Goal: Task Accomplishment & Management: Use online tool/utility

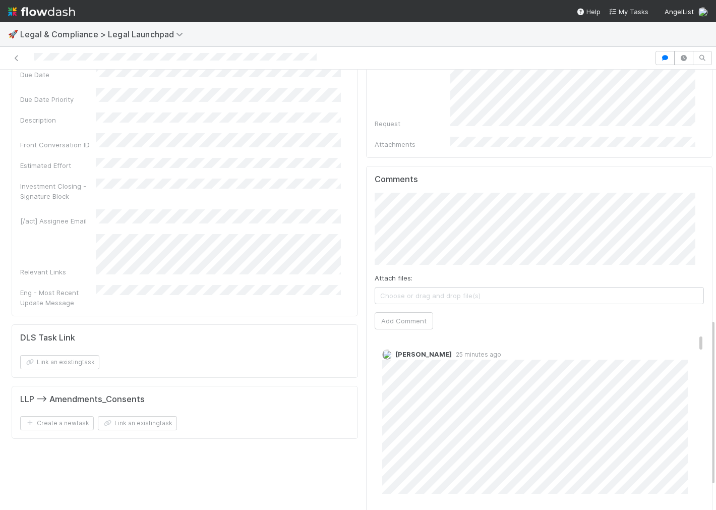
scroll to position [717, 0]
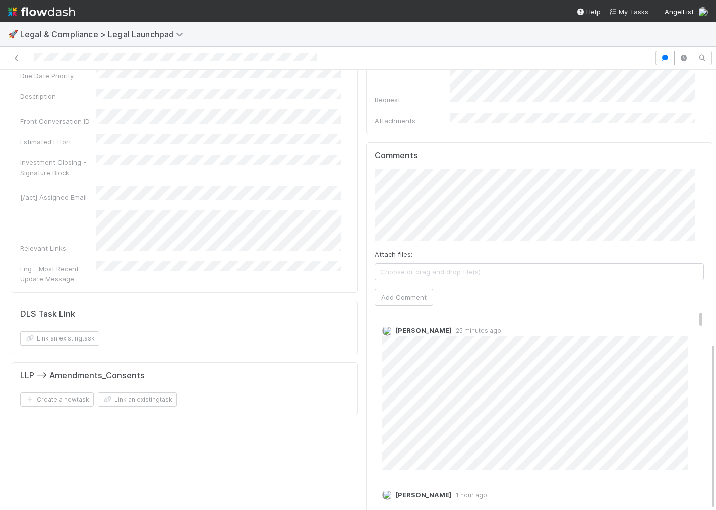
click at [424, 181] on span "Tarina Touret" at bounding box center [418, 178] width 51 height 8
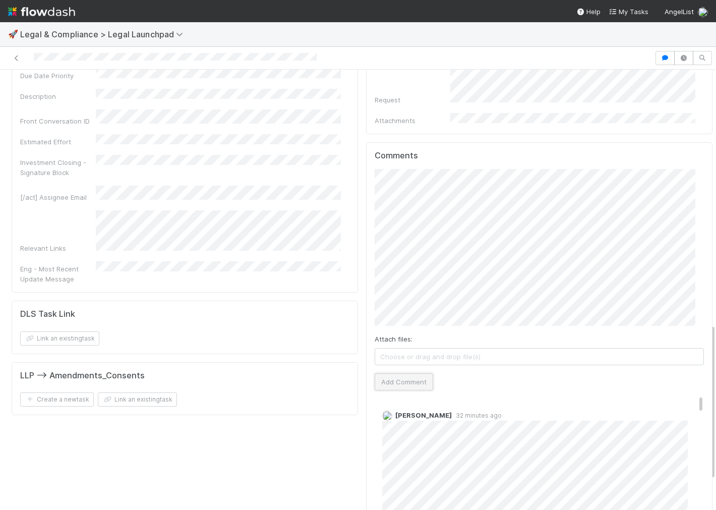
click at [390, 373] on button "Add Comment" at bounding box center [403, 381] width 58 height 17
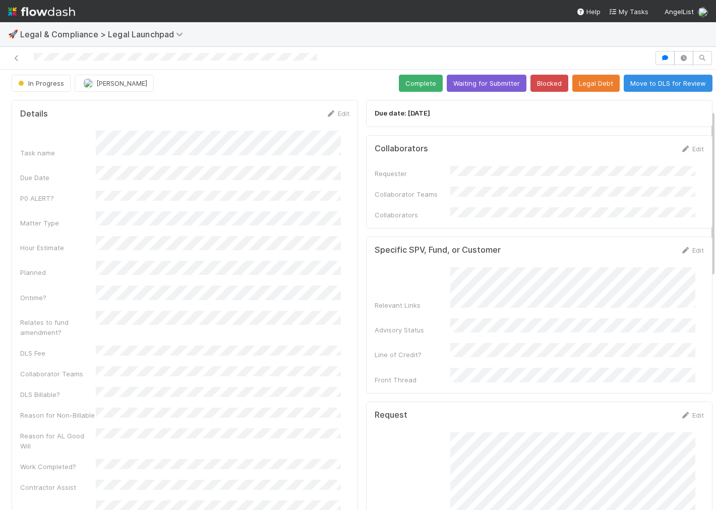
scroll to position [0, 0]
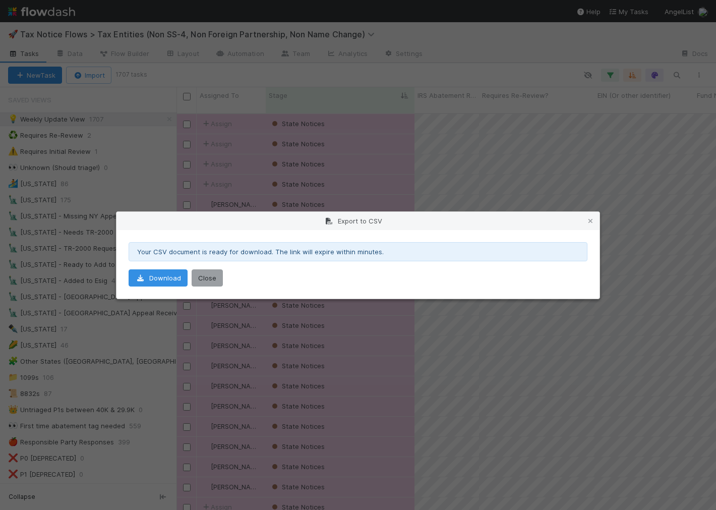
scroll to position [396, 531]
click at [213, 277] on button "Close" at bounding box center [207, 277] width 31 height 17
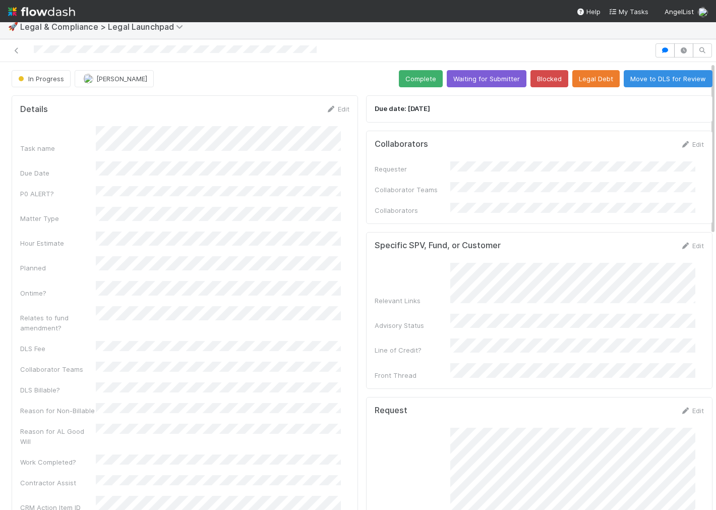
click at [63, 9] on img at bounding box center [41, 11] width 67 height 17
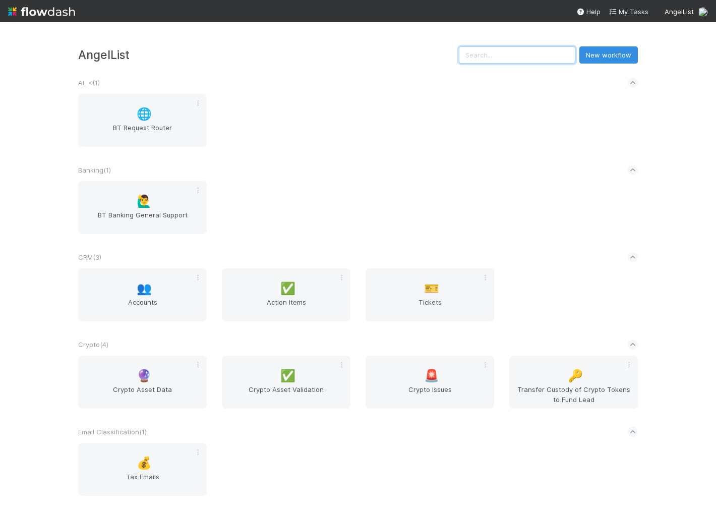
click at [520, 52] on input "text" at bounding box center [517, 54] width 116 height 17
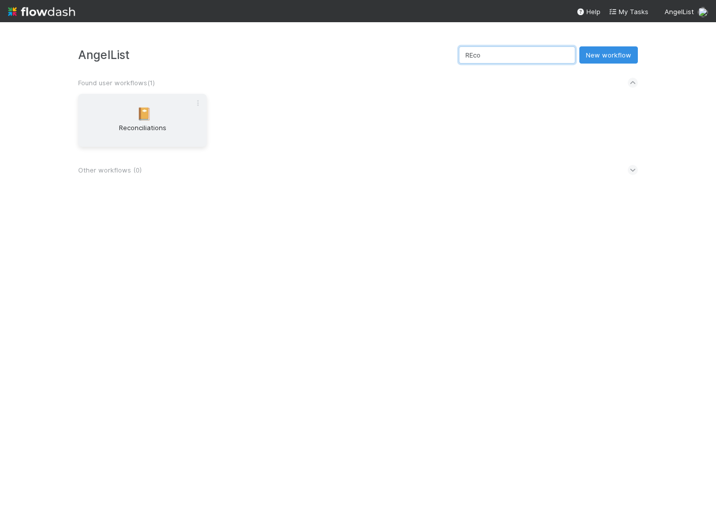
type input "REco"
click at [178, 129] on span "Reconciliations" at bounding box center [142, 132] width 120 height 20
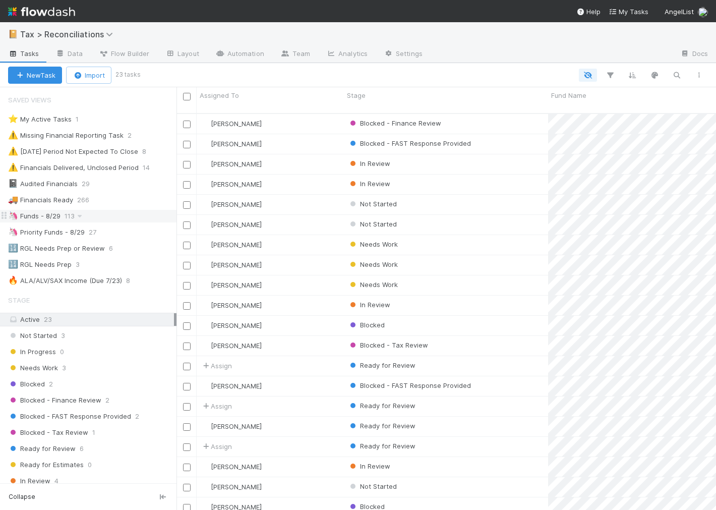
click at [47, 218] on div "🦄 Funds - 8/29" at bounding box center [34, 216] width 52 height 13
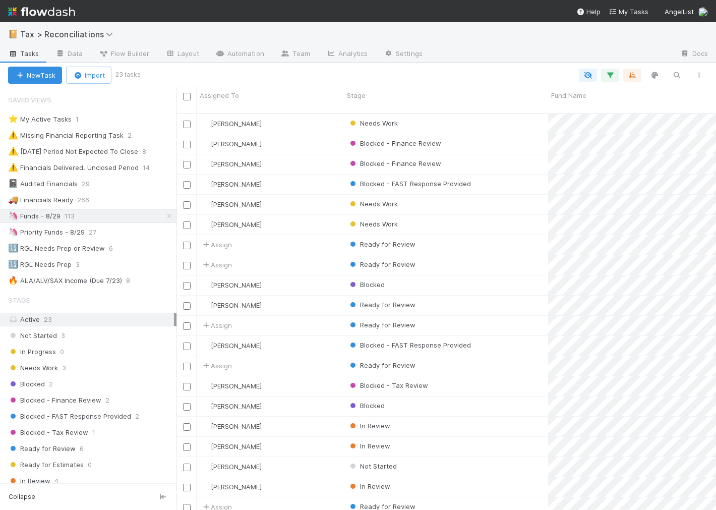
scroll to position [68, 0]
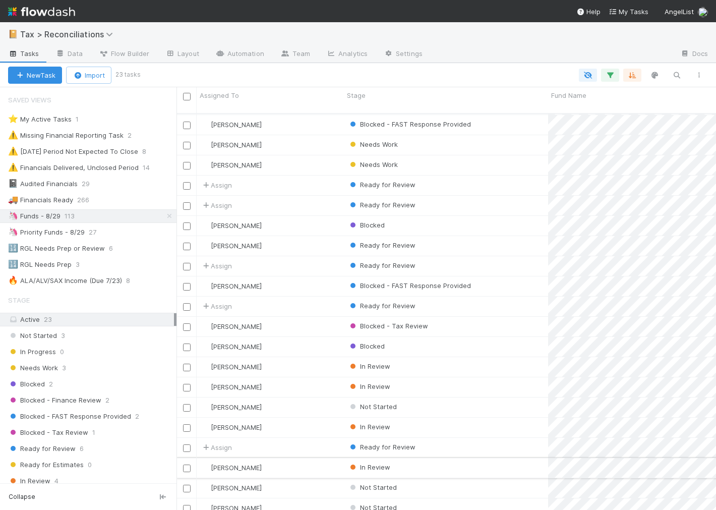
click at [495, 458] on div "In Review" at bounding box center [446, 468] width 204 height 20
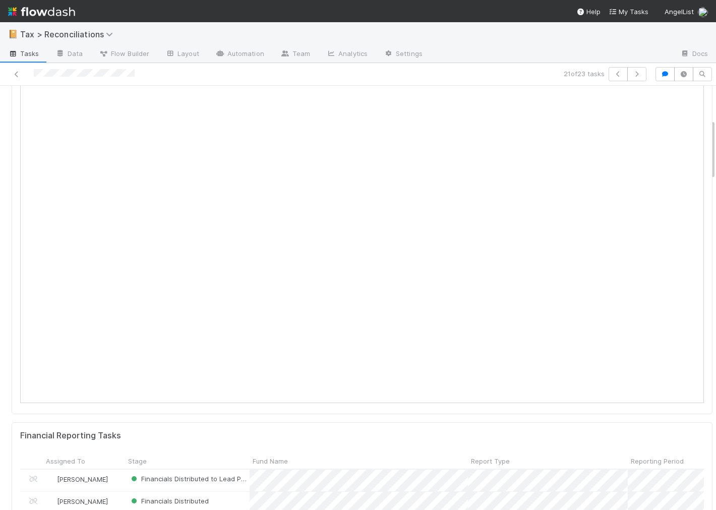
scroll to position [224, 0]
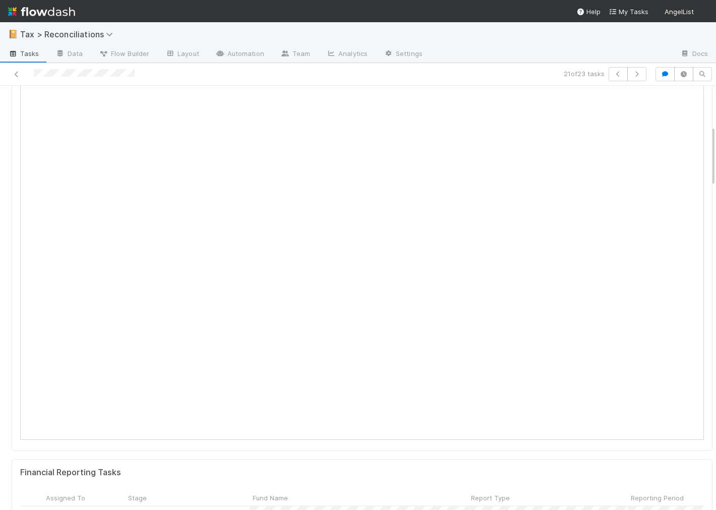
scroll to position [168, 0]
click at [13, 72] on icon at bounding box center [17, 74] width 10 height 7
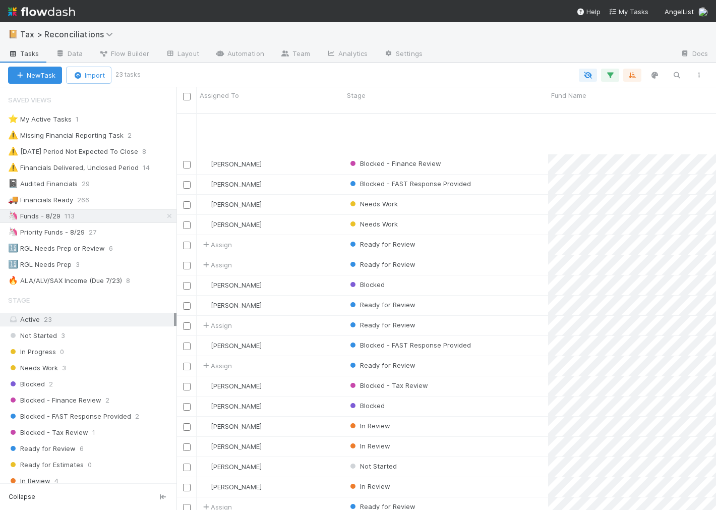
scroll to position [68, 0]
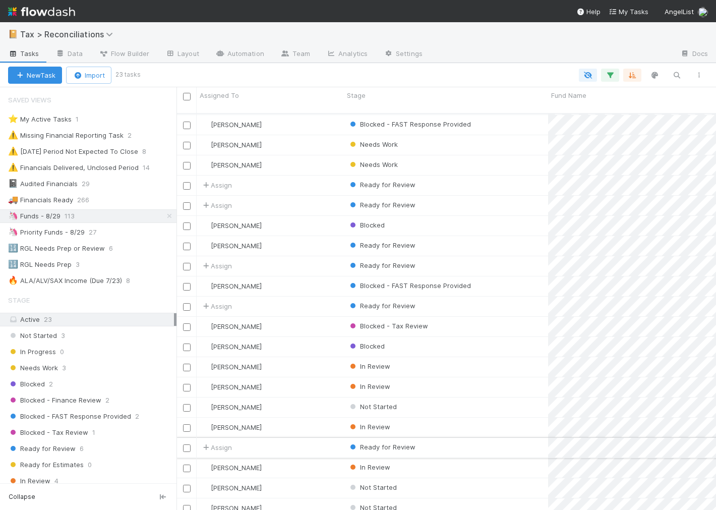
click at [474, 437] on div "Ready for Review" at bounding box center [446, 447] width 204 height 20
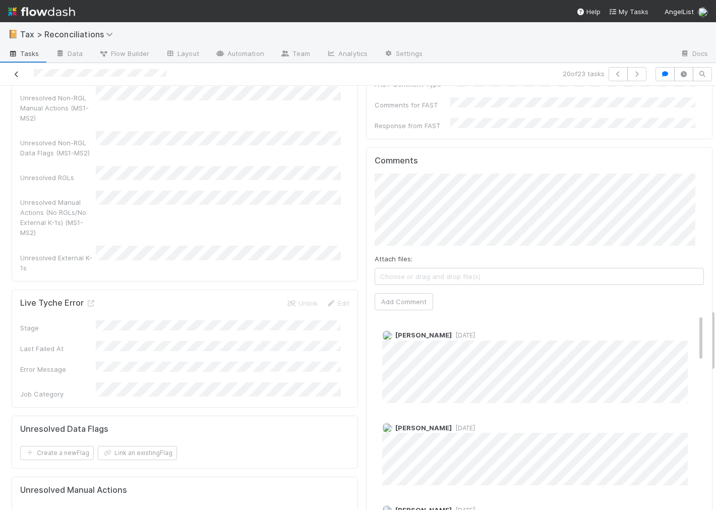
click at [18, 72] on icon at bounding box center [17, 74] width 10 height 7
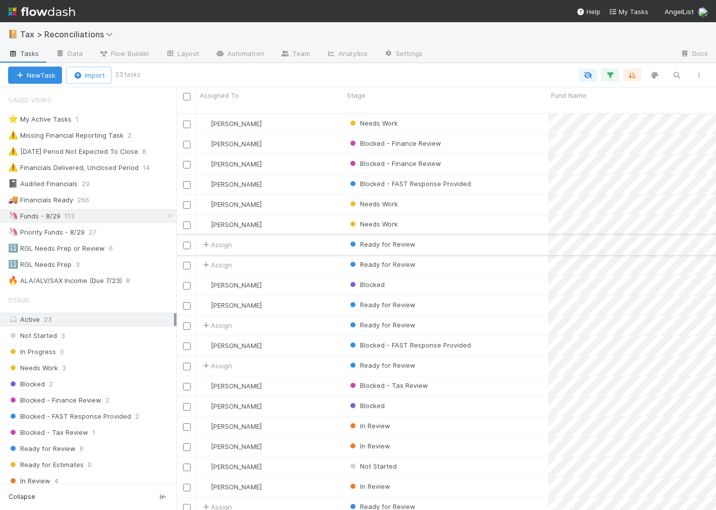
click at [505, 235] on div "Ready for Review" at bounding box center [446, 245] width 204 height 20
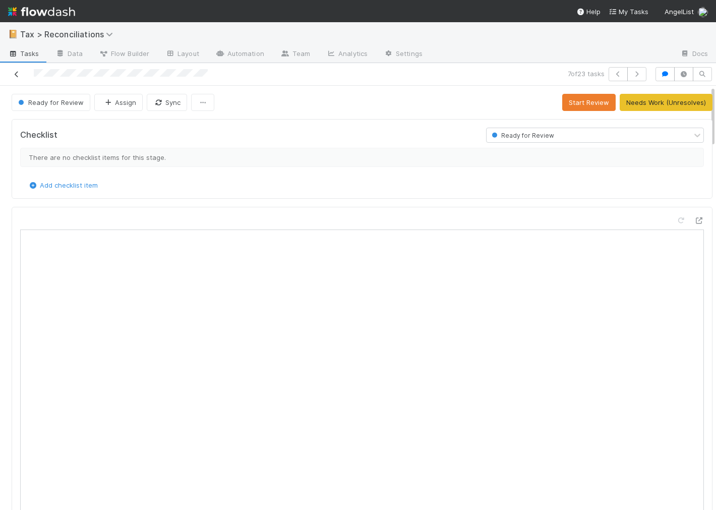
click at [18, 71] on link at bounding box center [17, 74] width 10 height 10
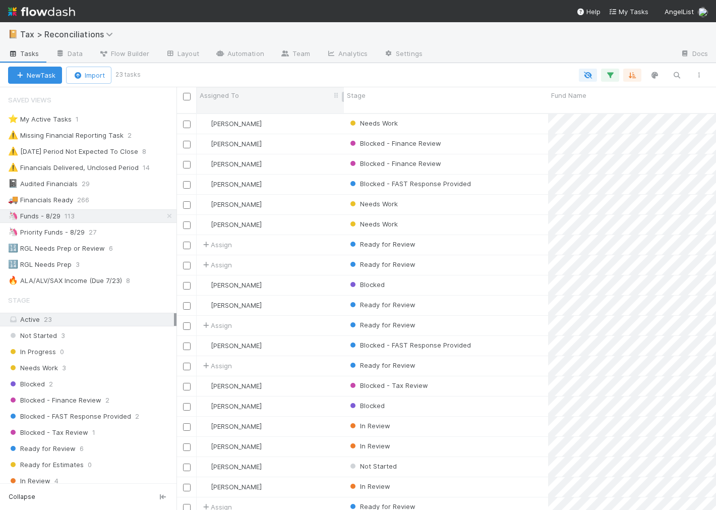
click at [238, 100] on div "Assigned To" at bounding box center [271, 95] width 142 height 10
click at [249, 114] on div "Sort A → Z" at bounding box center [257, 114] width 115 height 15
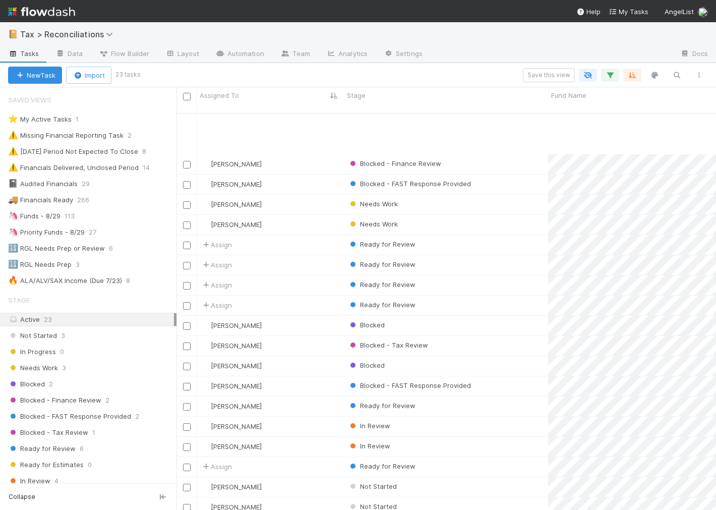
scroll to position [68, 0]
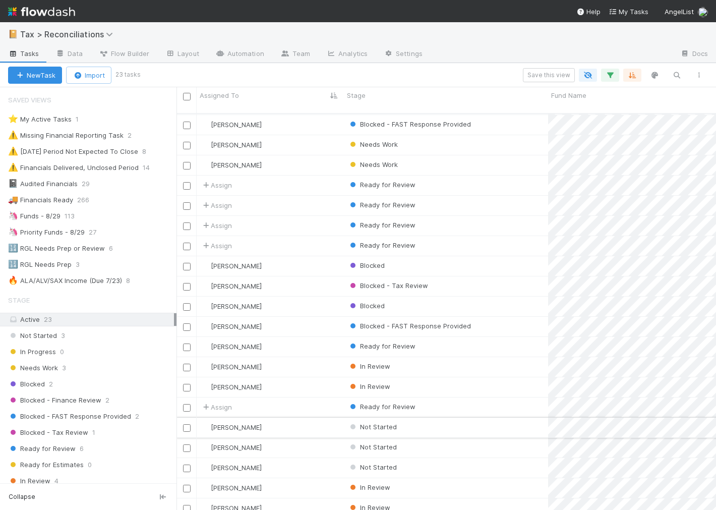
click at [527, 417] on div "Not Started" at bounding box center [446, 427] width 204 height 20
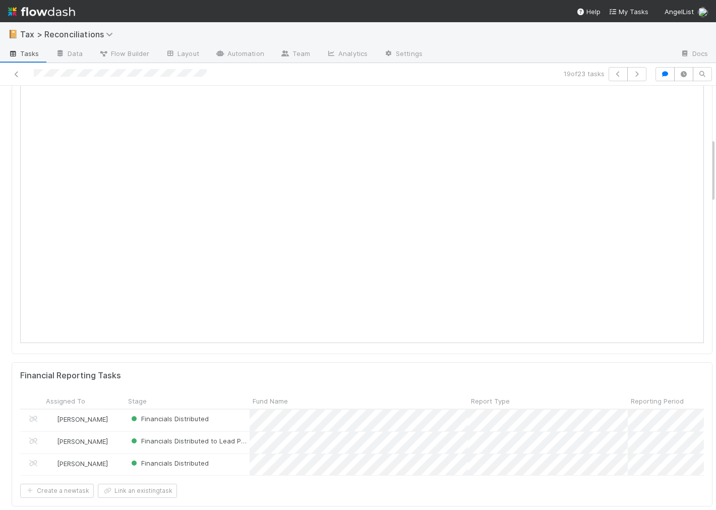
scroll to position [280, 0]
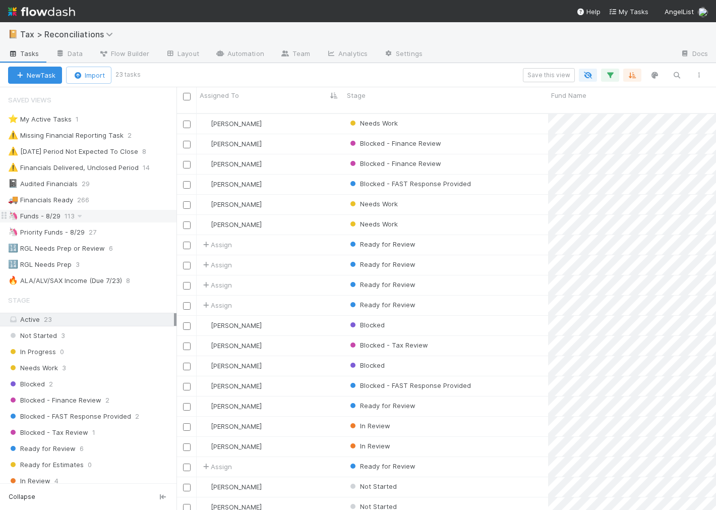
click at [50, 215] on div "🦄 Funds - 8/29" at bounding box center [34, 216] width 52 height 13
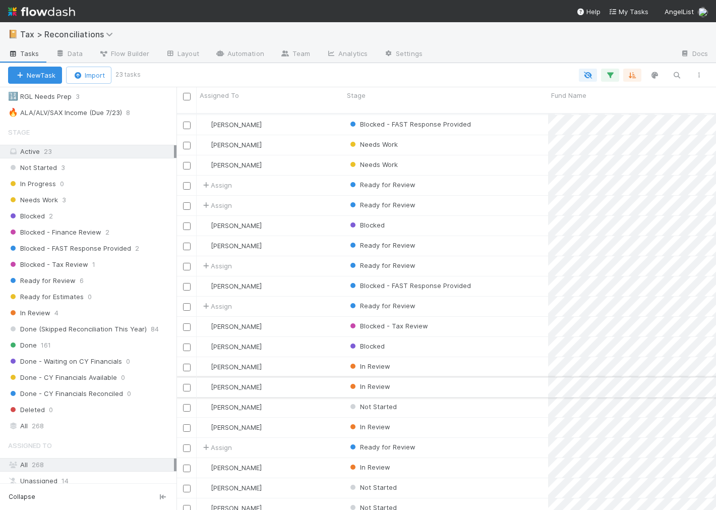
click at [283, 377] on div "[PERSON_NAME]" at bounding box center [270, 387] width 147 height 20
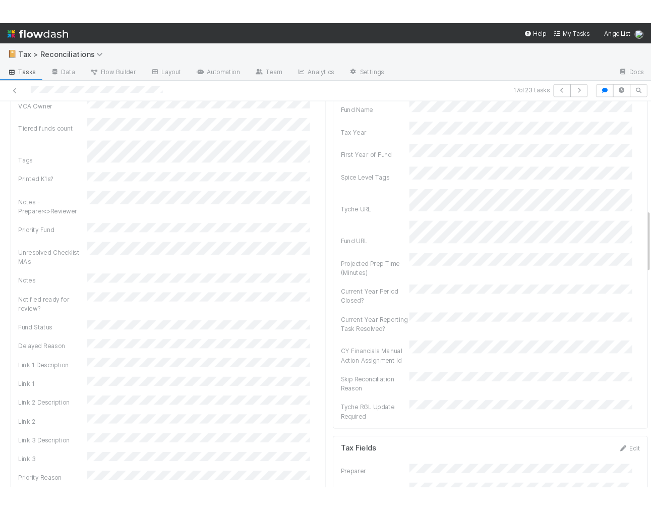
scroll to position [840, 0]
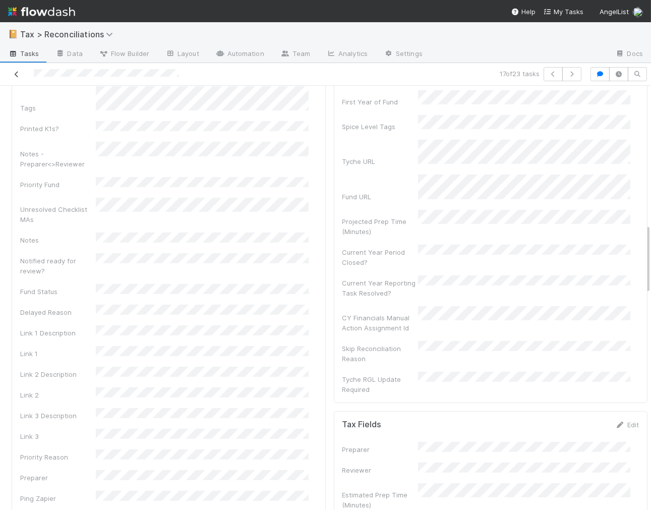
click at [16, 76] on icon at bounding box center [17, 74] width 10 height 7
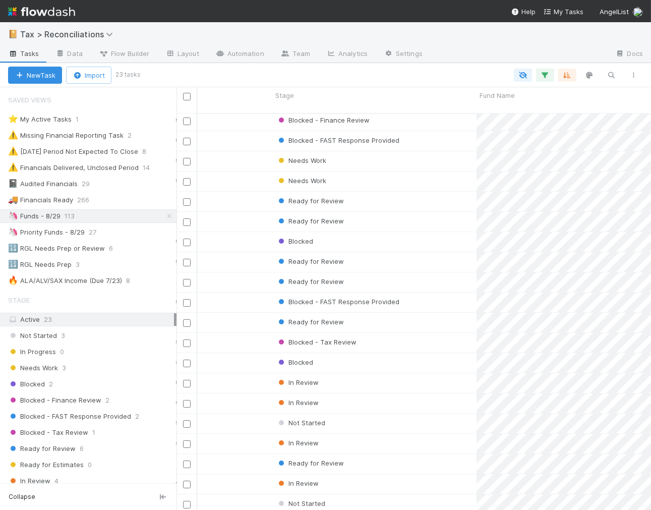
scroll to position [68, 72]
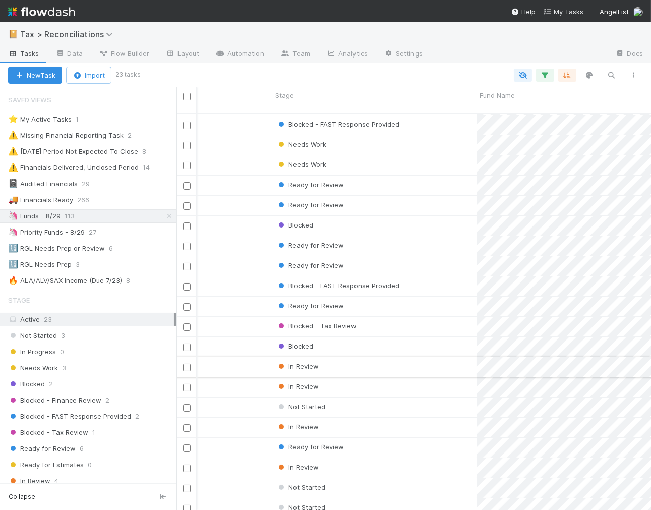
click at [447, 357] on div "In Review" at bounding box center [374, 367] width 204 height 20
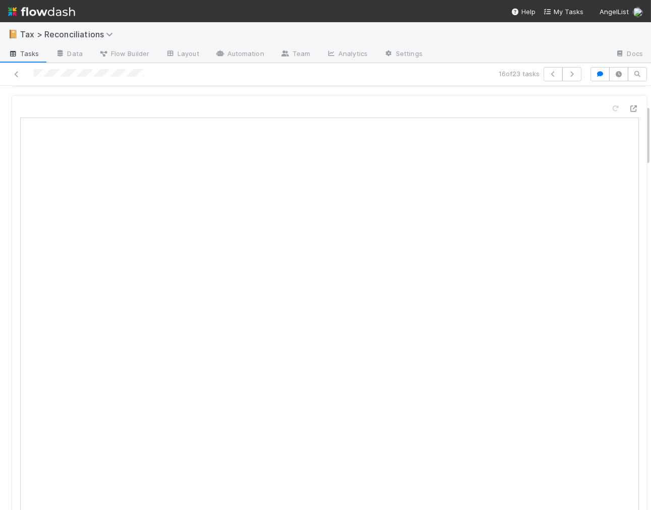
scroll to position [168, 0]
click at [13, 73] on icon at bounding box center [17, 74] width 10 height 7
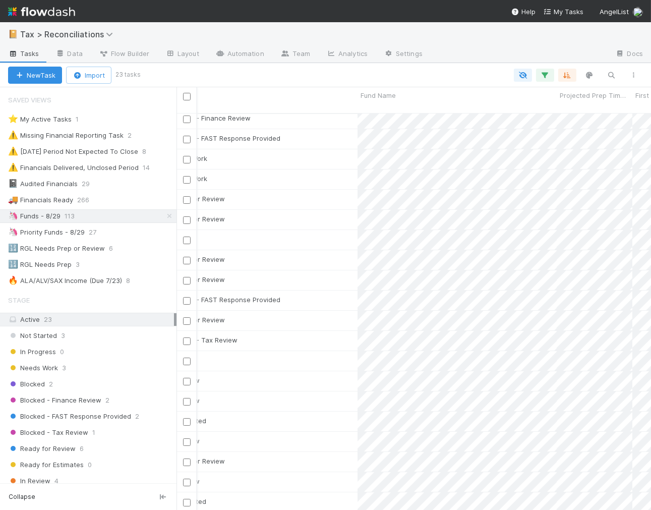
scroll to position [68, 191]
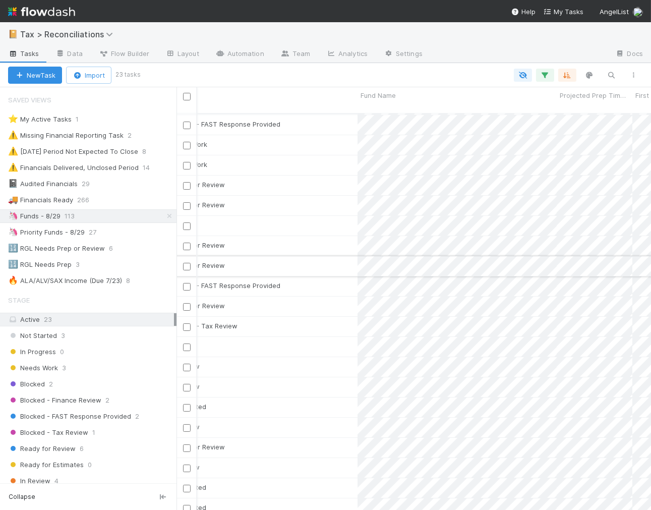
click at [336, 256] on div "Ready for Review" at bounding box center [255, 266] width 204 height 20
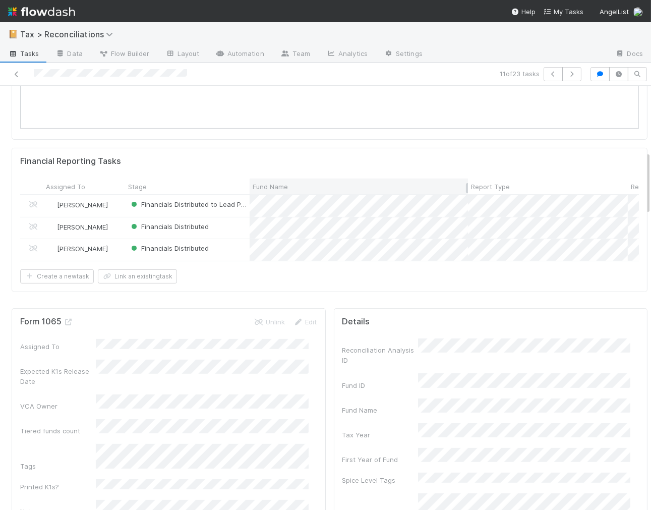
scroll to position [336, 0]
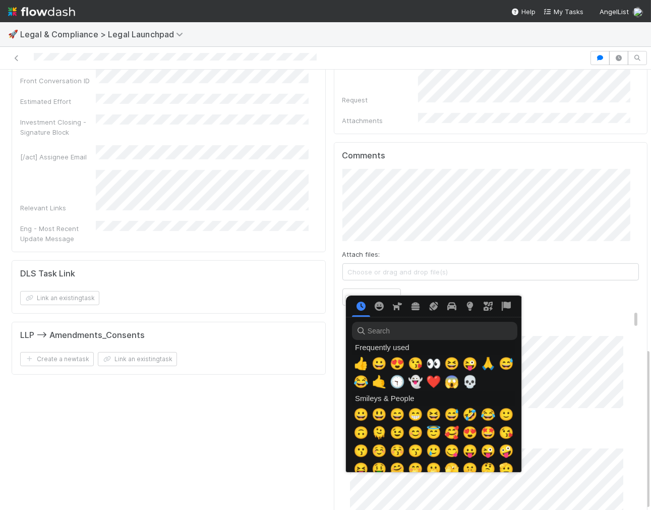
scroll to position [0, 4]
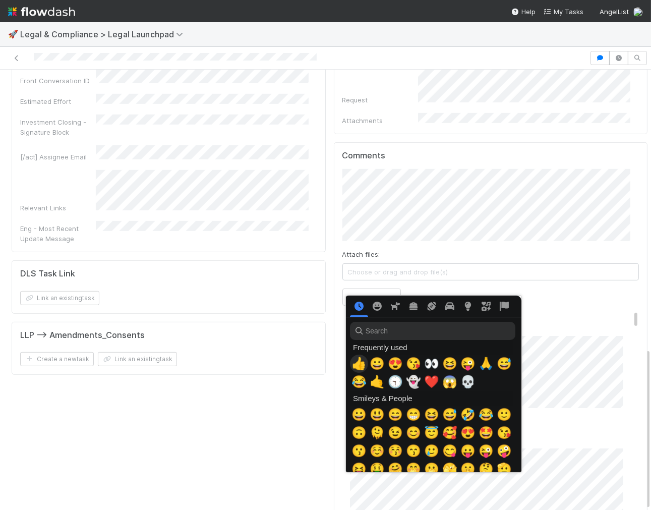
click at [358, 360] on span "👍" at bounding box center [358, 363] width 15 height 14
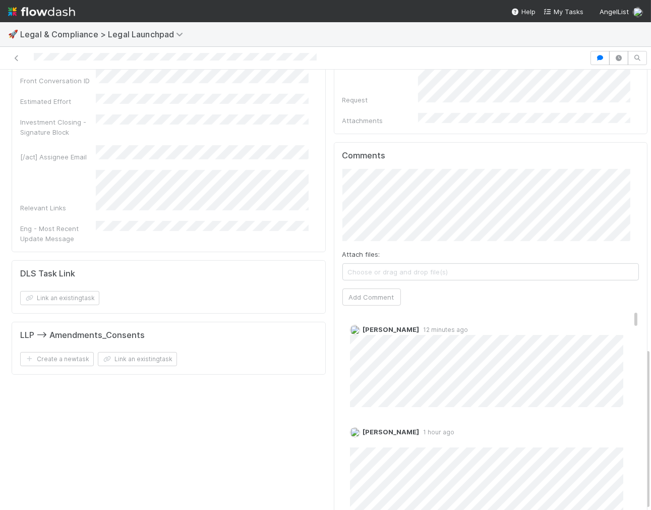
scroll to position [0, 0]
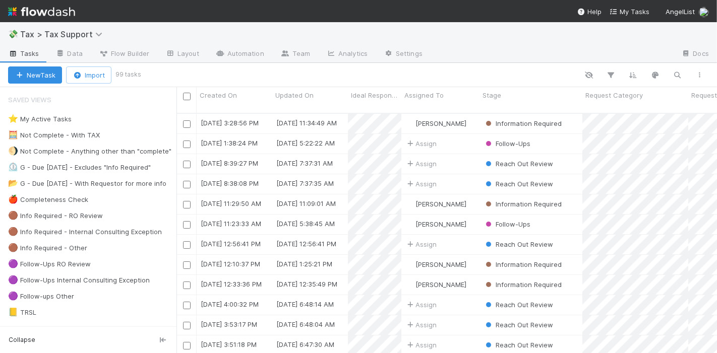
scroll to position [240, 532]
click at [54, 16] on img at bounding box center [41, 11] width 67 height 17
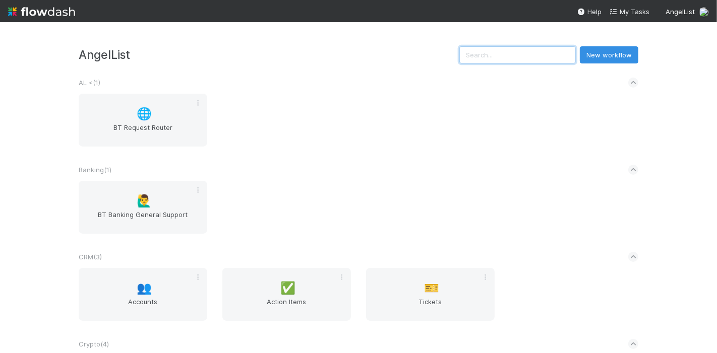
click at [554, 58] on input "text" at bounding box center [517, 54] width 116 height 17
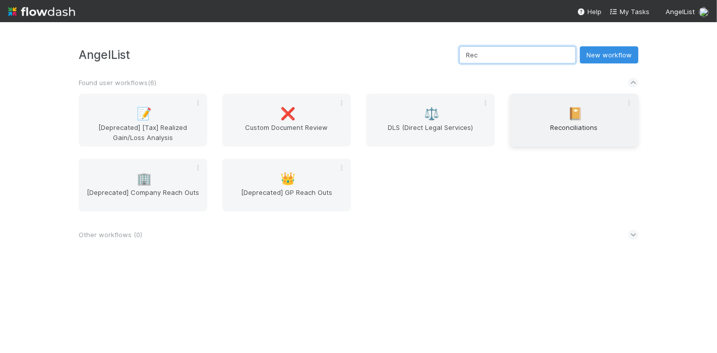
type input "Rec"
click at [555, 112] on div "📔 Reconciliations" at bounding box center [574, 120] width 129 height 53
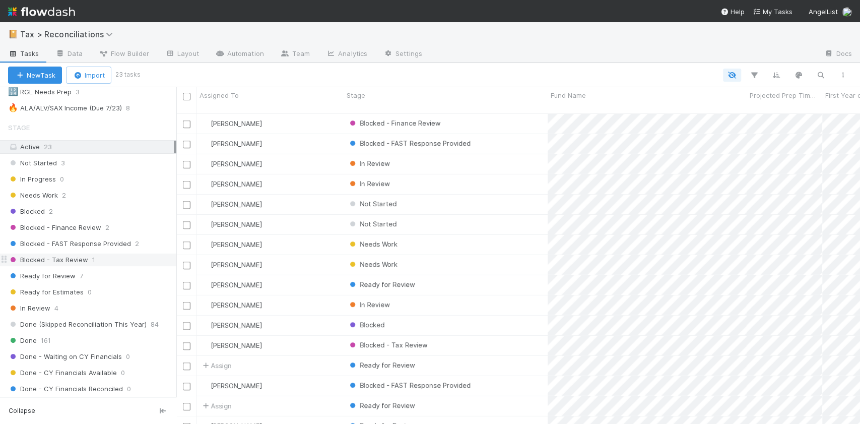
scroll to position [269, 0]
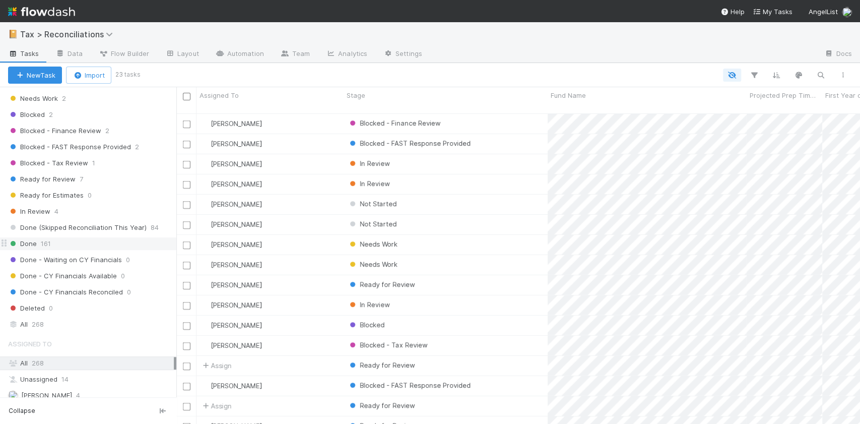
click at [70, 237] on div "Done 161" at bounding box center [92, 243] width 168 height 13
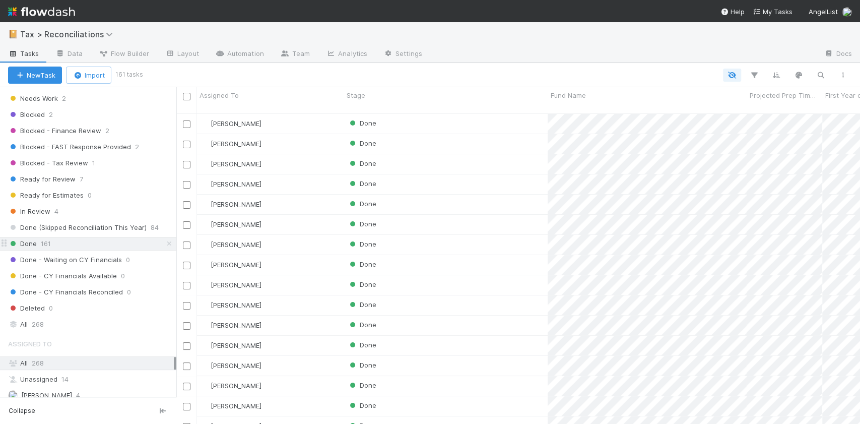
scroll to position [309, 673]
click at [716, 72] on icon "button" at bounding box center [821, 75] width 10 height 9
click at [716, 54] on input at bounding box center [769, 58] width 101 height 12
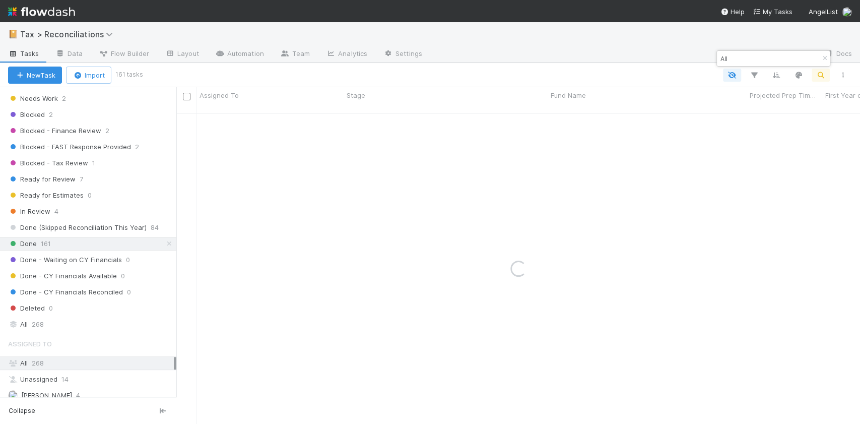
type input "All"
